Goal: Download file/media

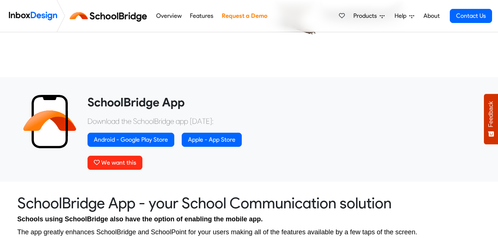
scroll to position [226, 0]
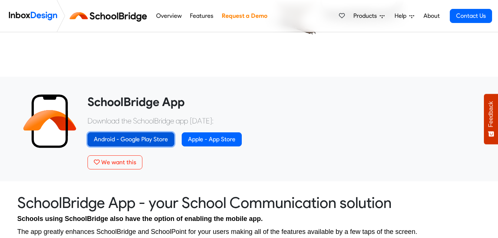
click at [151, 144] on link "Android - Google Play Store" at bounding box center [131, 139] width 87 height 14
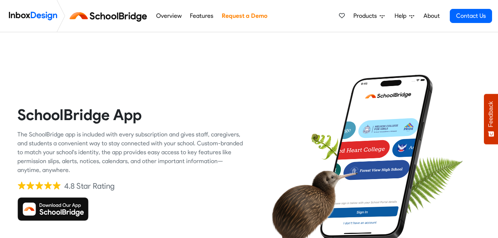
scroll to position [226, 0]
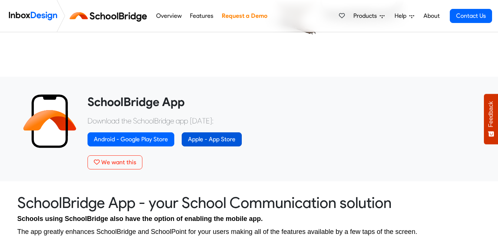
click at [202, 141] on link "Apple - App Store" at bounding box center [212, 139] width 60 height 14
click at [210, 137] on link "Apple - App Store" at bounding box center [212, 139] width 60 height 14
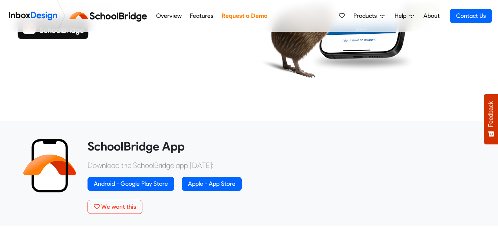
scroll to position [182, 0]
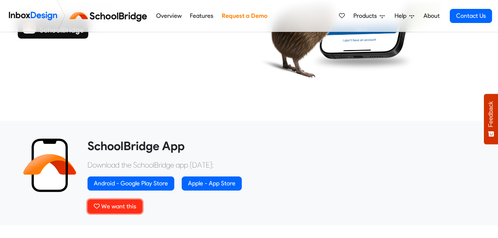
click at [121, 205] on span "We want this" at bounding box center [118, 206] width 35 height 7
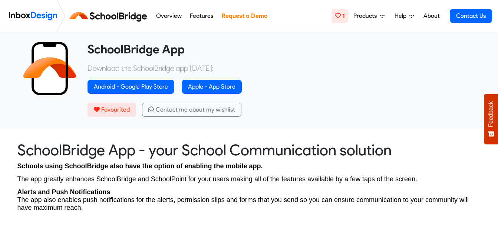
scroll to position [293, 0]
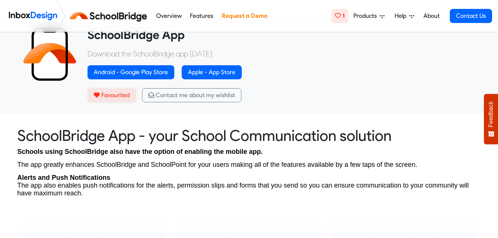
click at [120, 98] on span "Favourited" at bounding box center [115, 95] width 29 height 7
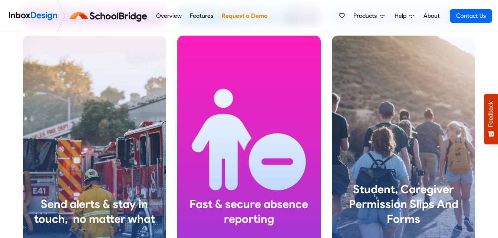
scroll to position [946, 0]
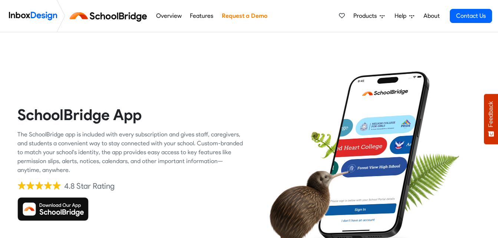
scroll to position [122, 0]
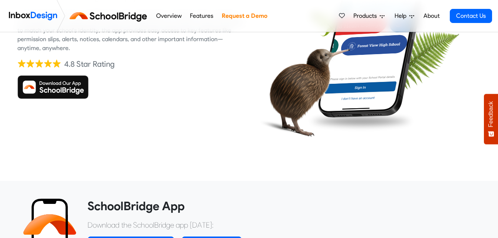
click at [73, 86] on img at bounding box center [52, 87] width 71 height 24
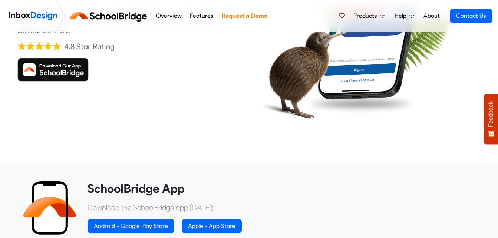
scroll to position [145, 0]
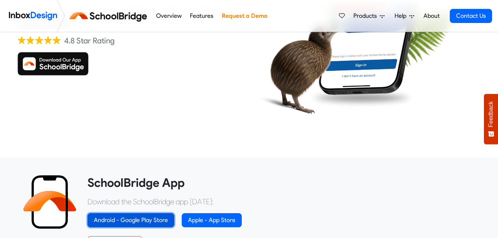
click at [146, 216] on link "Android - Google Play Store" at bounding box center [131, 220] width 87 height 14
